Goal: Information Seeking & Learning: Find specific fact

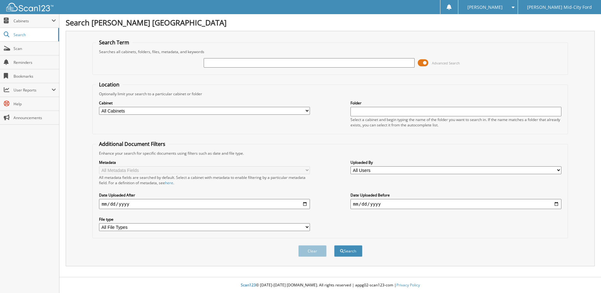
click at [332, 62] on input "text" at bounding box center [309, 62] width 211 height 9
type input "33600"
click at [334, 245] on button "Search" at bounding box center [348, 251] width 28 height 12
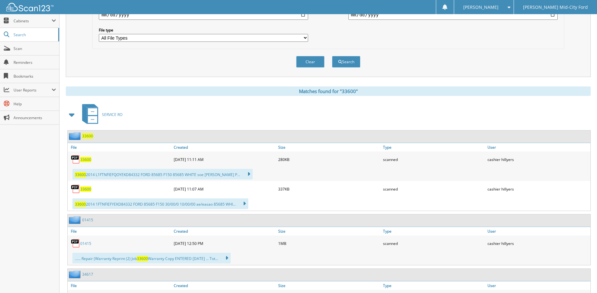
scroll to position [220, 0]
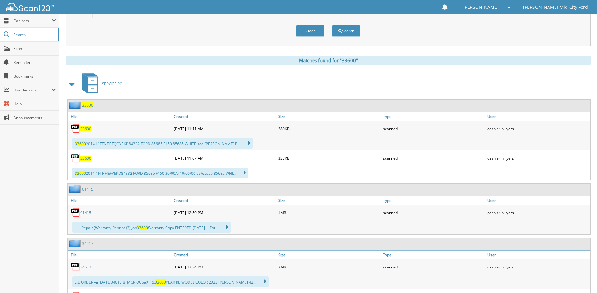
click at [87, 130] on span "33600" at bounding box center [85, 128] width 11 height 5
click at [85, 158] on span "33600" at bounding box center [85, 158] width 11 height 5
click at [86, 129] on span "33600" at bounding box center [85, 128] width 11 height 5
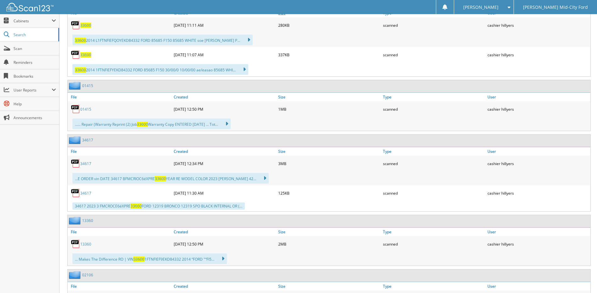
scroll to position [346, 0]
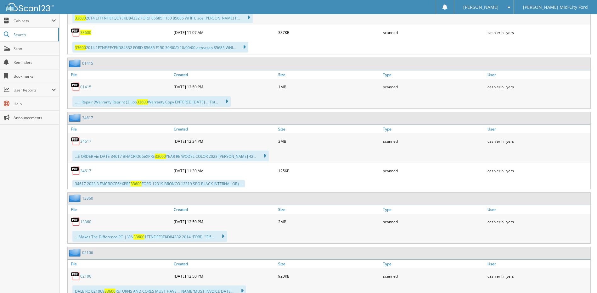
click at [84, 86] on link "01415" at bounding box center [85, 86] width 11 height 5
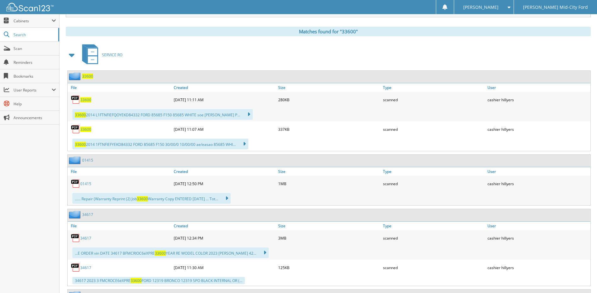
scroll to position [259, 0]
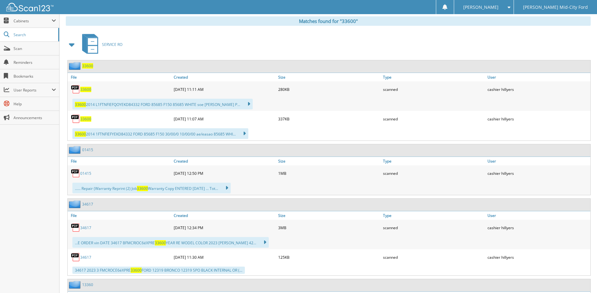
click at [83, 174] on link "01415" at bounding box center [85, 173] width 11 height 5
